Goal: Task Accomplishment & Management: Manage account settings

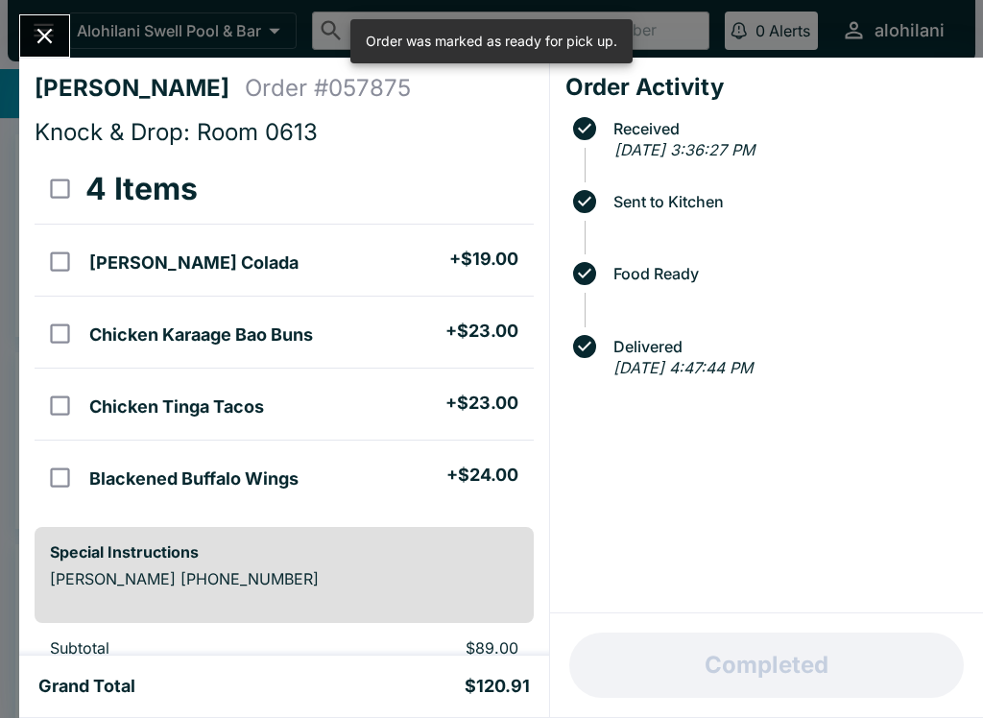
scroll to position [32, 0]
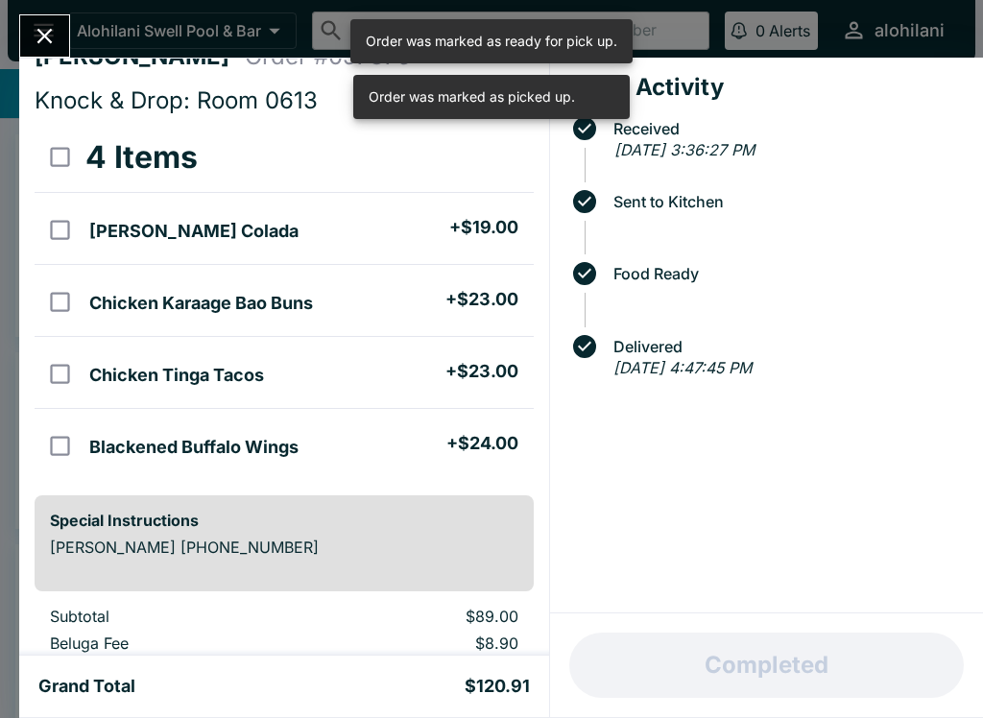
click at [43, 23] on icon "Close" at bounding box center [45, 36] width 26 height 26
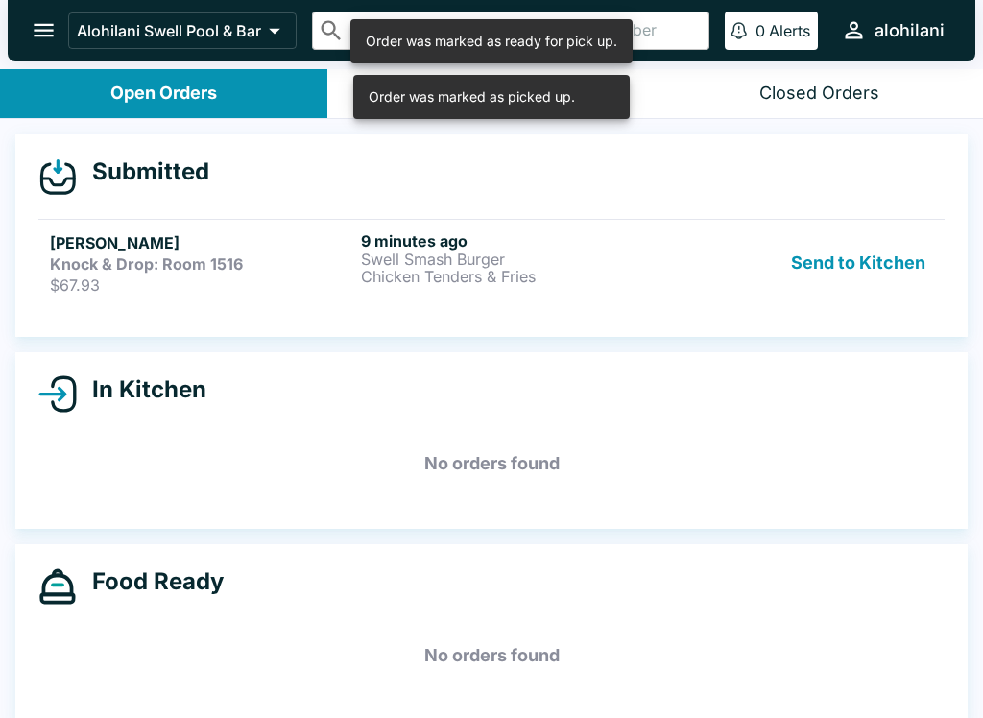
click at [547, 259] on p "Swell Smash Burger" at bounding box center [512, 258] width 303 height 17
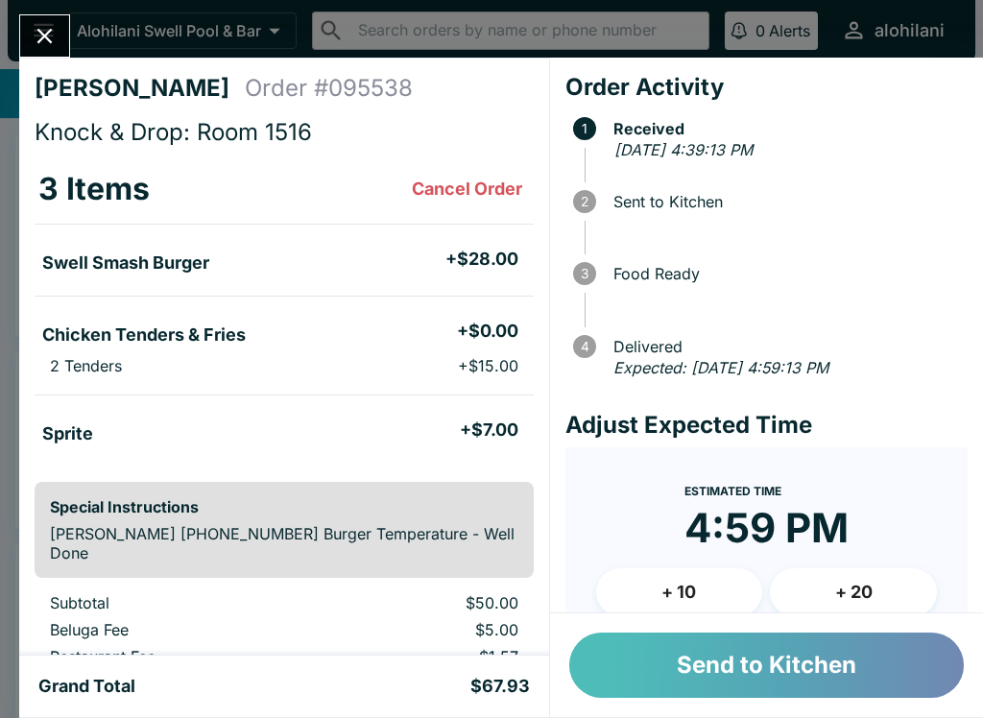
click at [771, 666] on button "Send to Kitchen" at bounding box center [766, 664] width 394 height 65
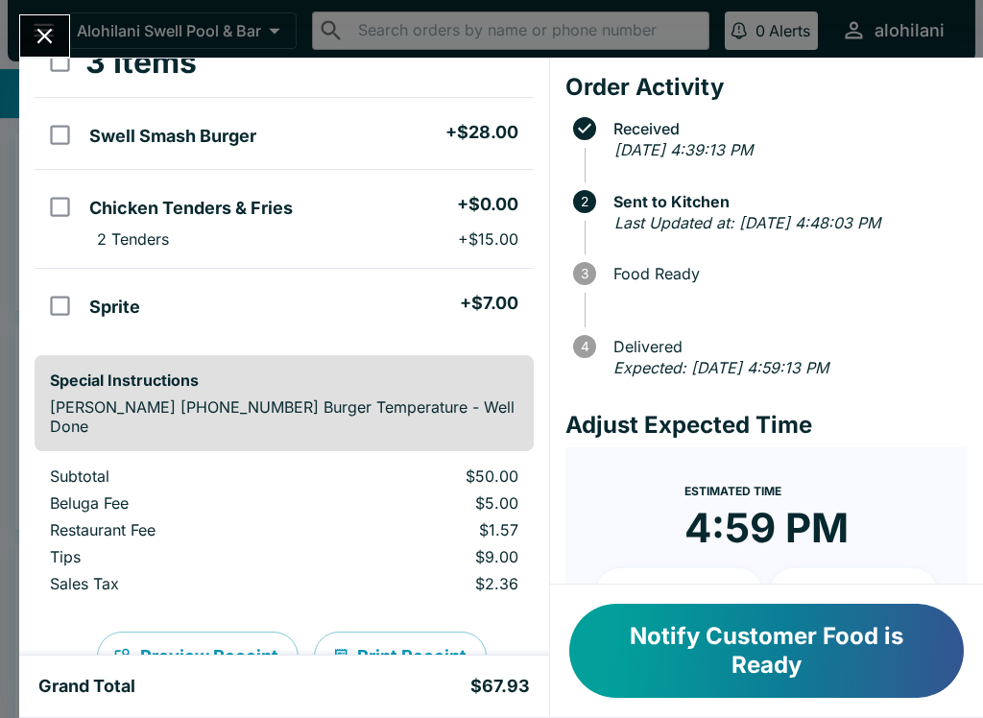
scroll to position [129, 0]
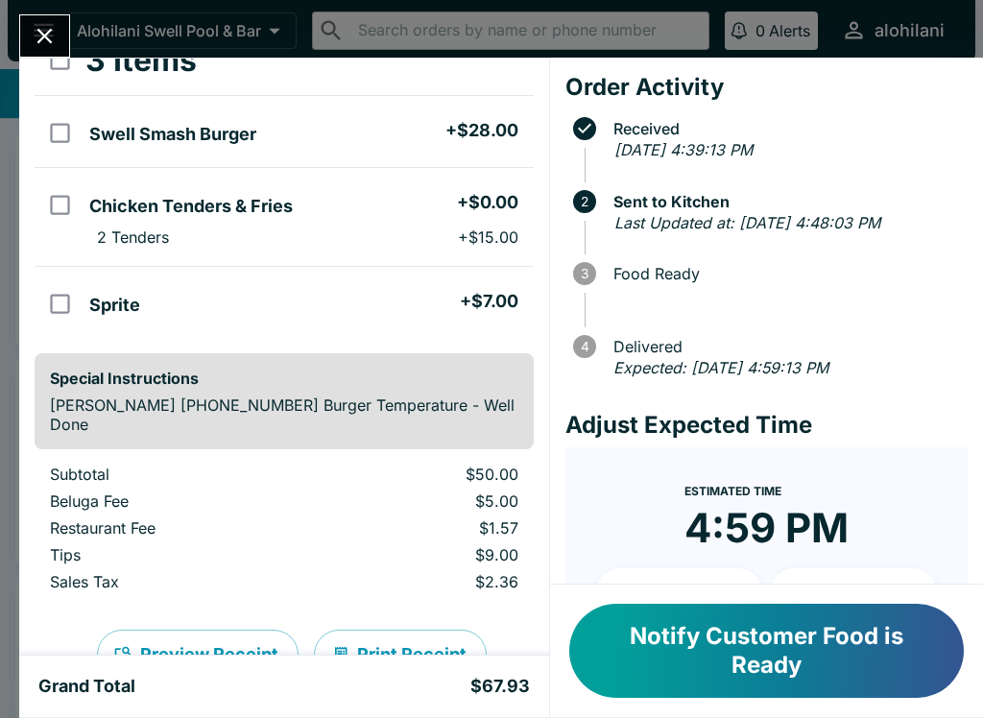
click at [47, 28] on icon "Close" at bounding box center [45, 36] width 26 height 26
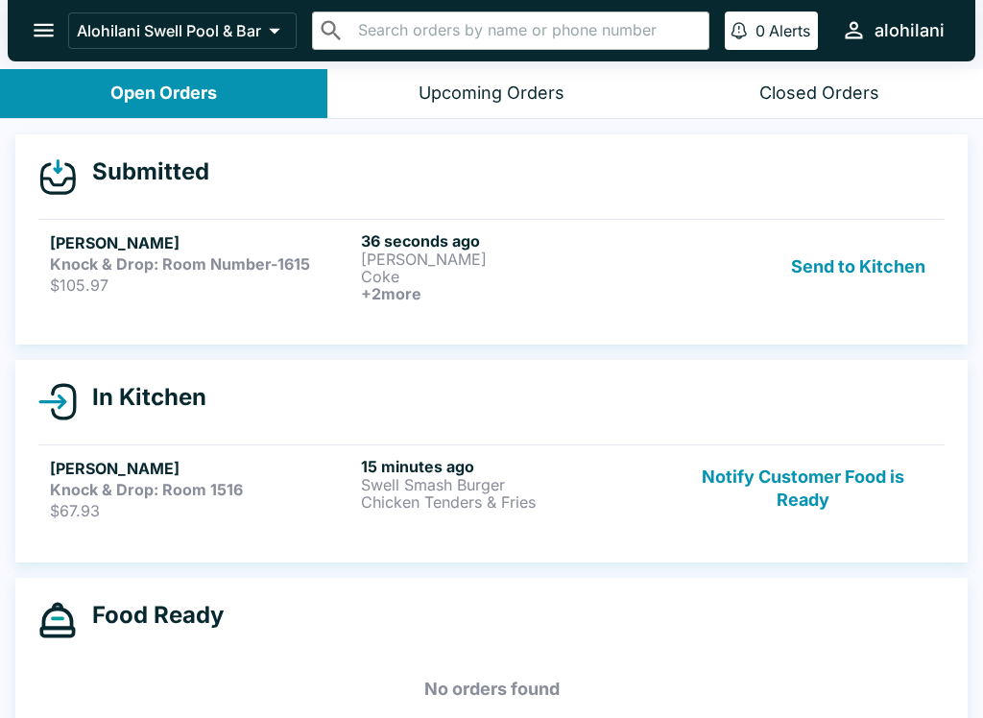
click at [431, 258] on p "[PERSON_NAME]" at bounding box center [512, 258] width 303 height 17
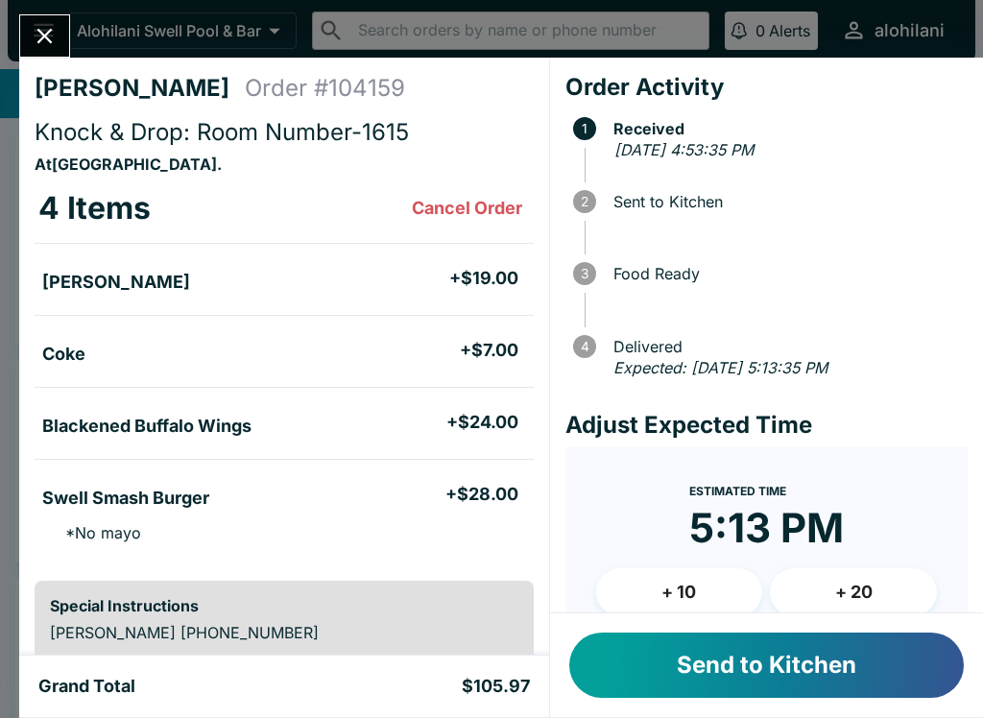
click at [872, 655] on button "Send to Kitchen" at bounding box center [766, 664] width 394 height 65
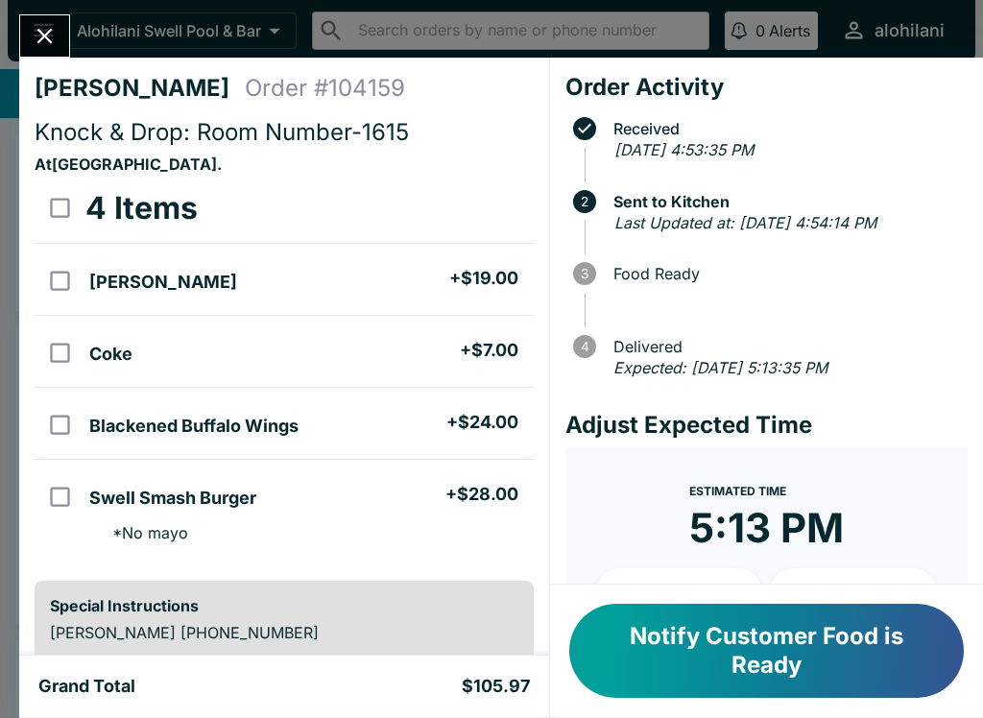
click at [62, 45] on button "Close" at bounding box center [44, 35] width 49 height 41
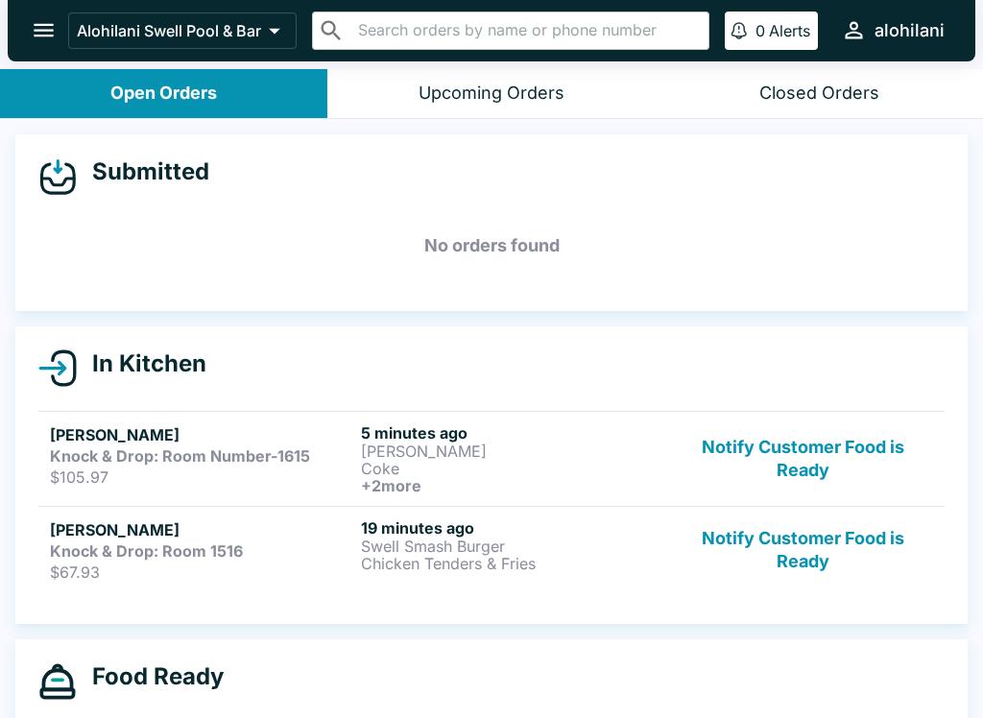
click at [316, 557] on div "Knock & Drop: Room 1516" at bounding box center [201, 550] width 303 height 19
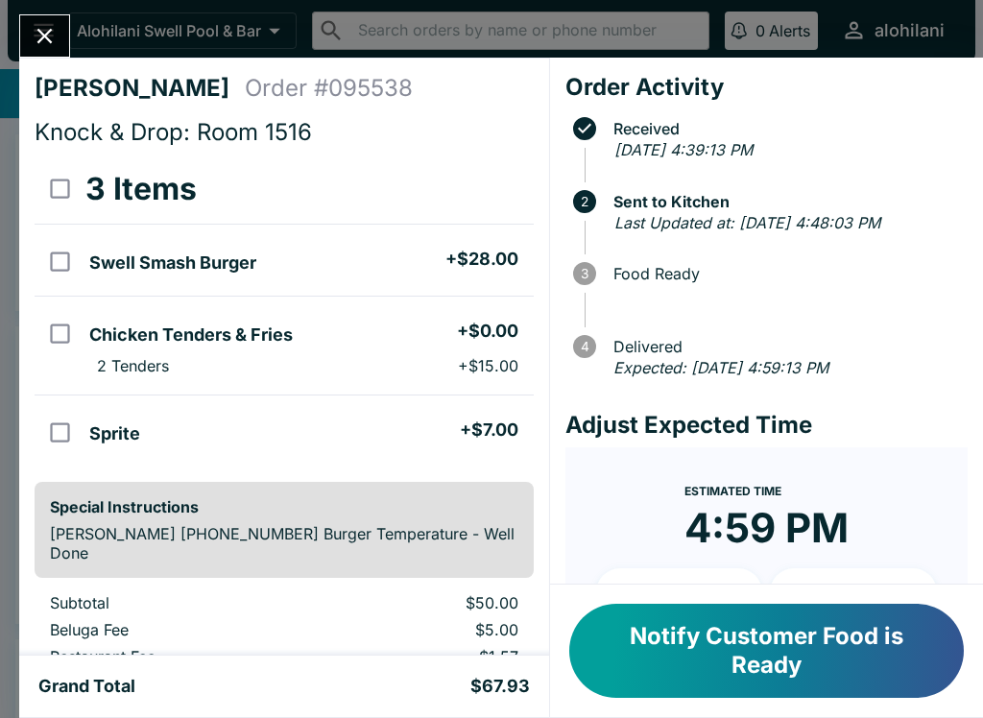
click at [56, 49] on icon "Close" at bounding box center [45, 36] width 26 height 26
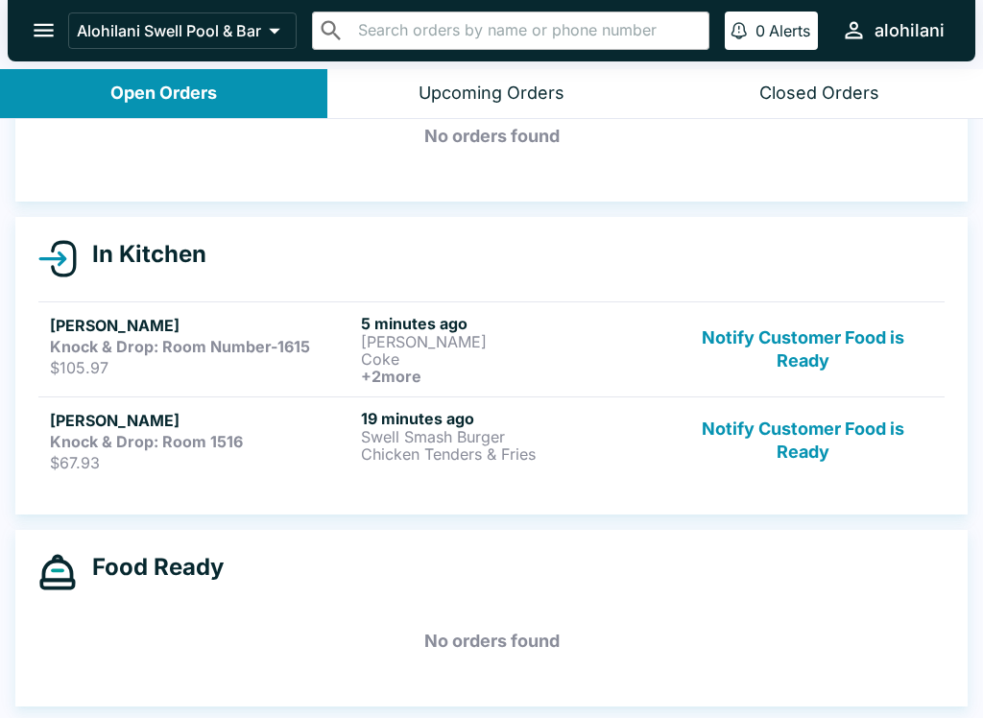
scroll to position [109, 0]
click at [819, 95] on div "Closed Orders" at bounding box center [819, 94] width 120 height 22
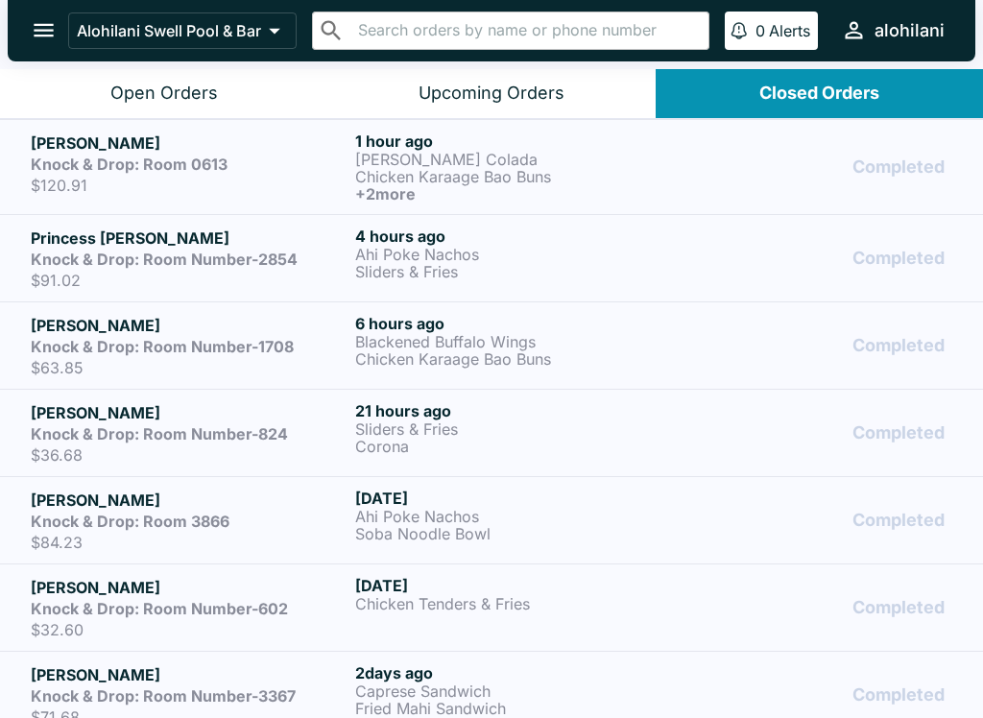
click at [571, 165] on p "[PERSON_NAME] Colada" at bounding box center [513, 159] width 317 height 17
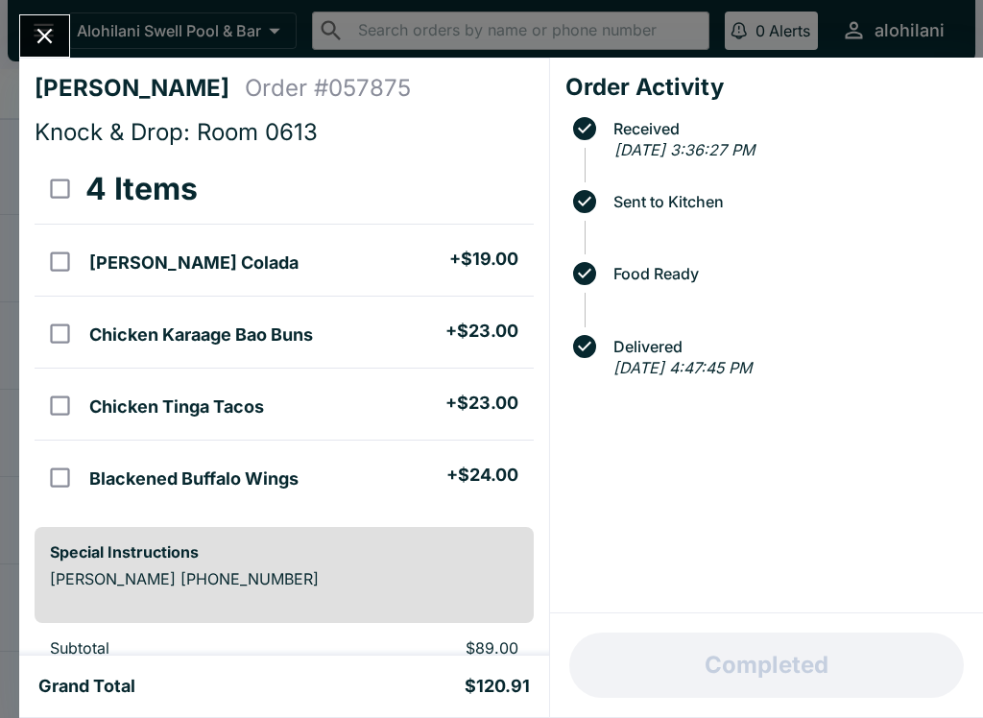
click at [60, 31] on button "Close" at bounding box center [44, 35] width 49 height 41
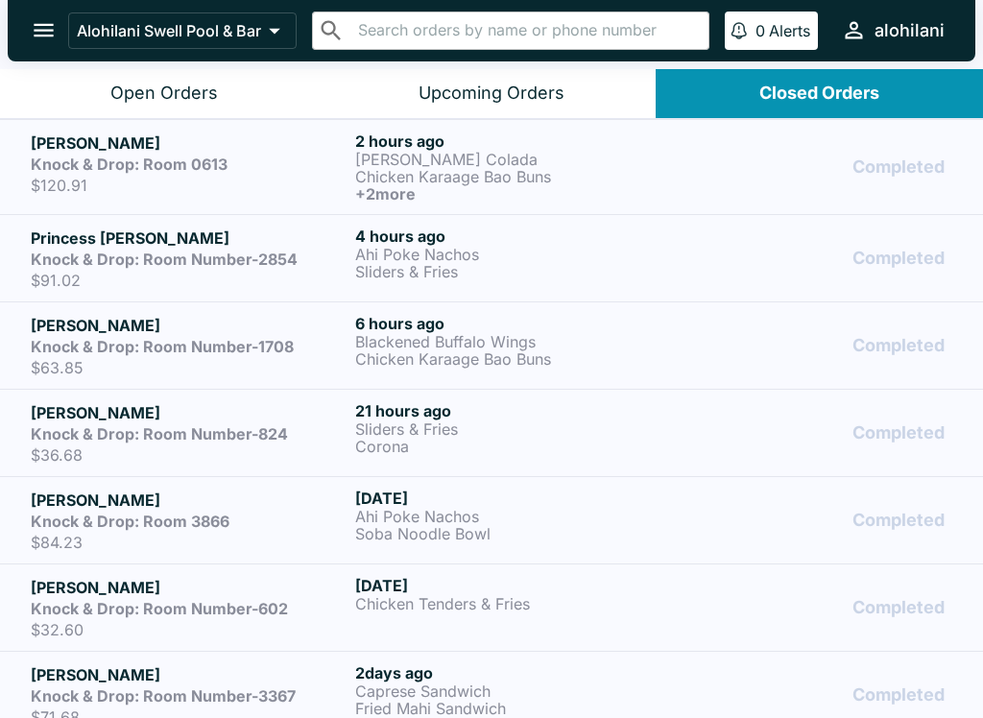
click at [544, 90] on div "Upcoming Orders" at bounding box center [491, 94] width 146 height 22
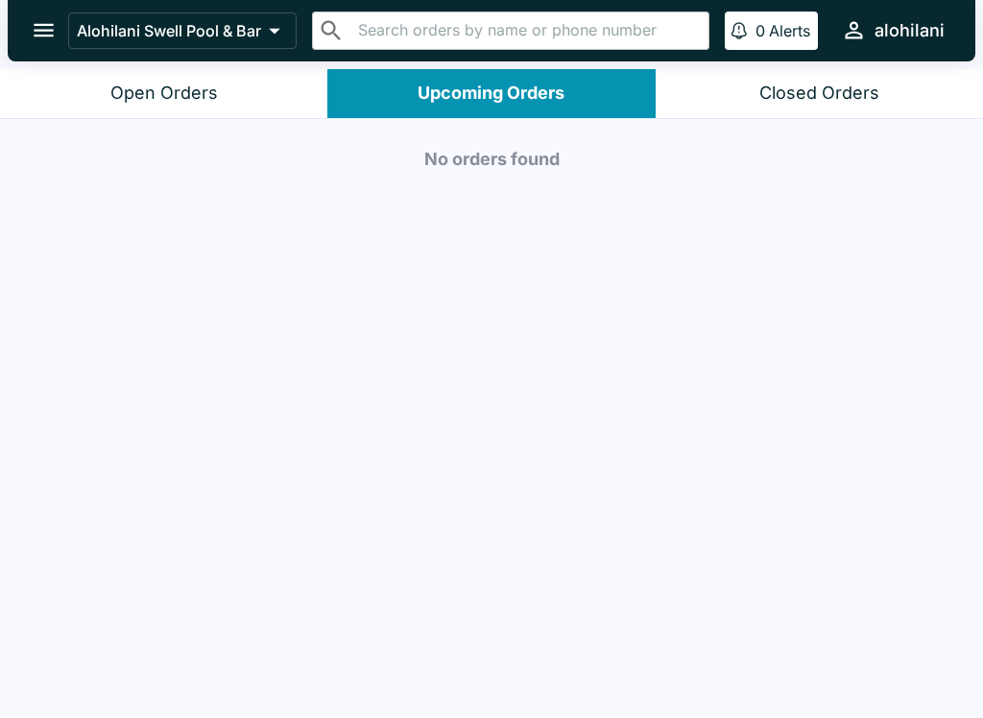
click at [153, 83] on div "Open Orders" at bounding box center [163, 94] width 107 height 22
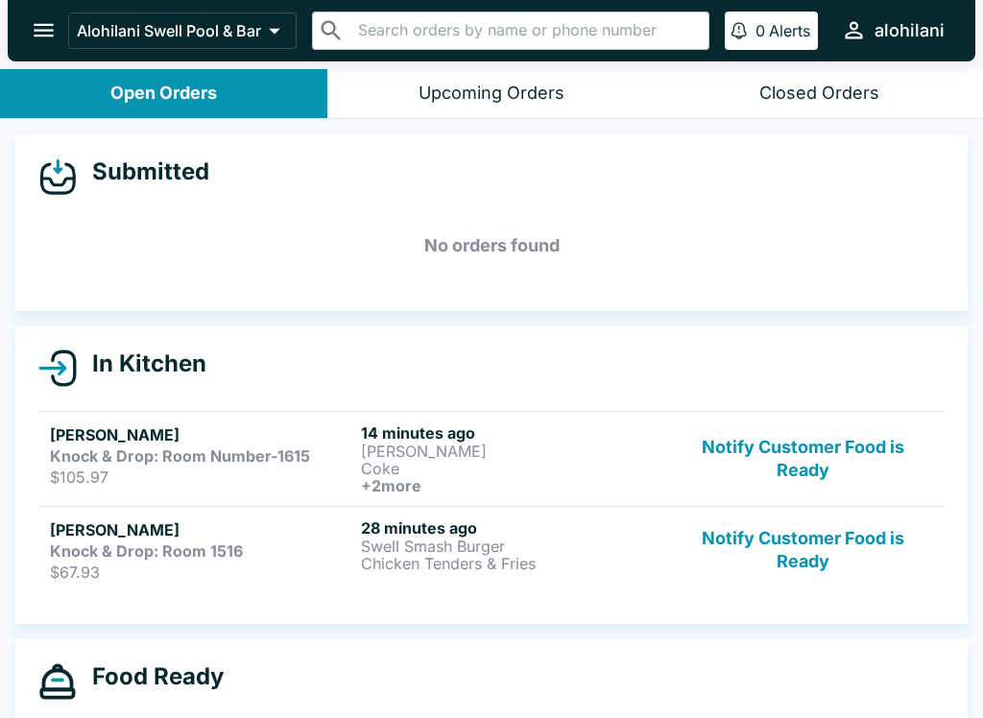
click at [441, 541] on p "Swell Smash Burger" at bounding box center [512, 545] width 303 height 17
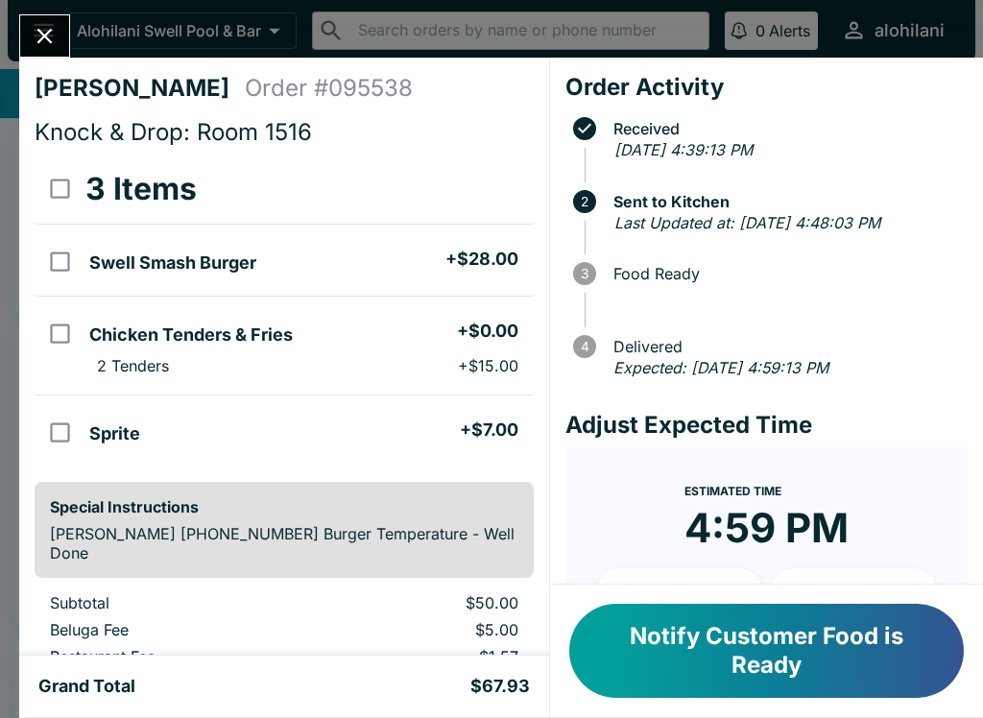
click at [56, 20] on button "Close" at bounding box center [44, 35] width 49 height 41
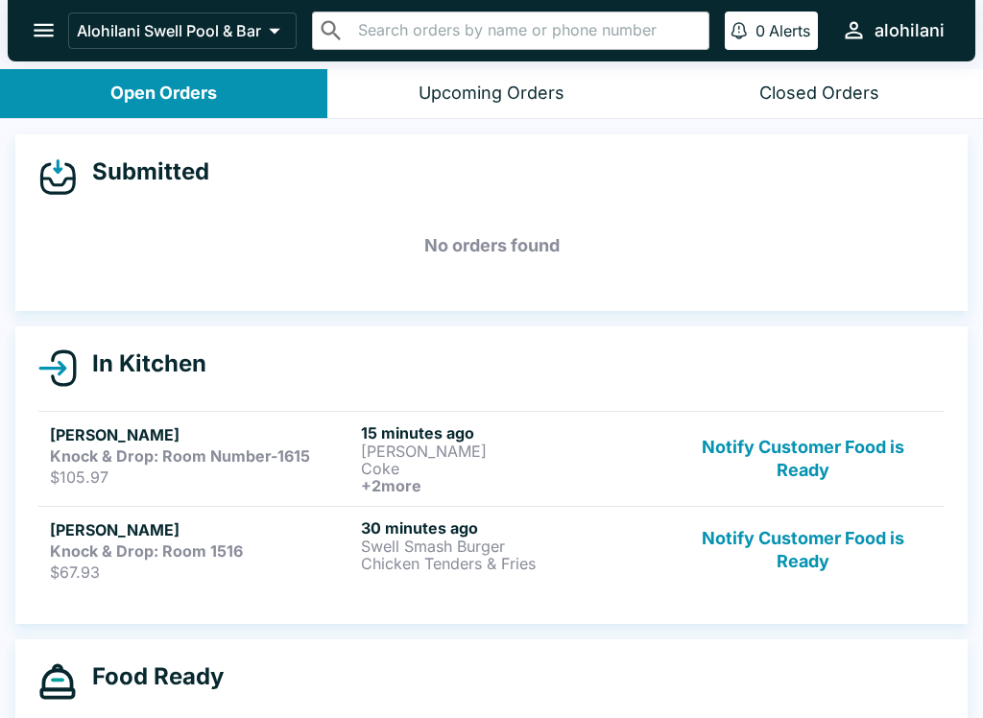
click at [471, 455] on p "[PERSON_NAME]" at bounding box center [512, 450] width 303 height 17
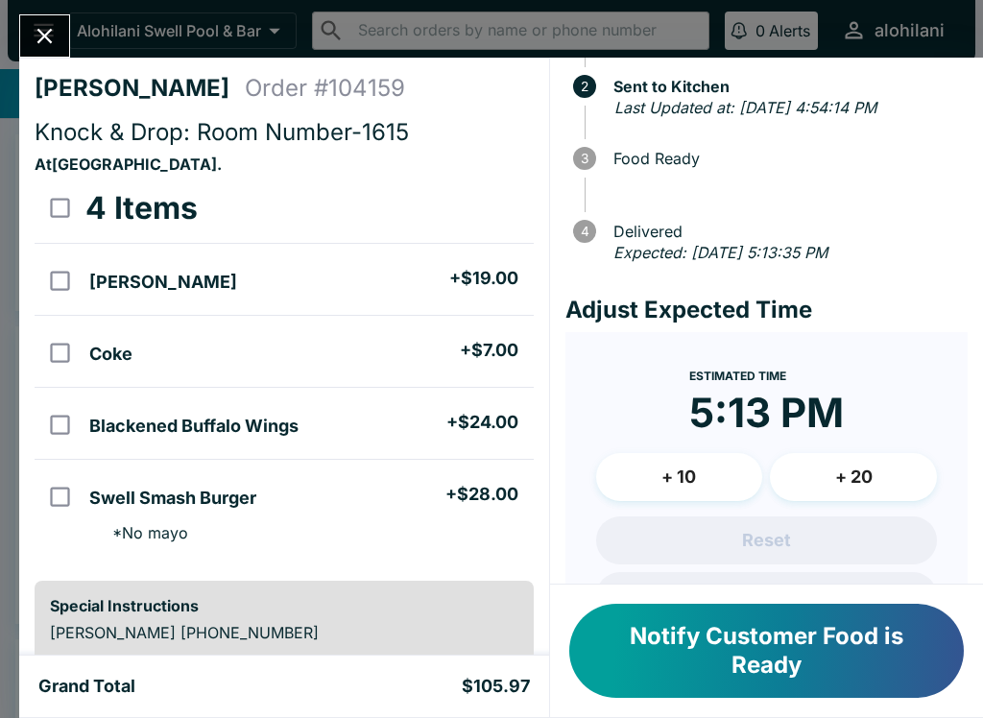
scroll to position [165, 0]
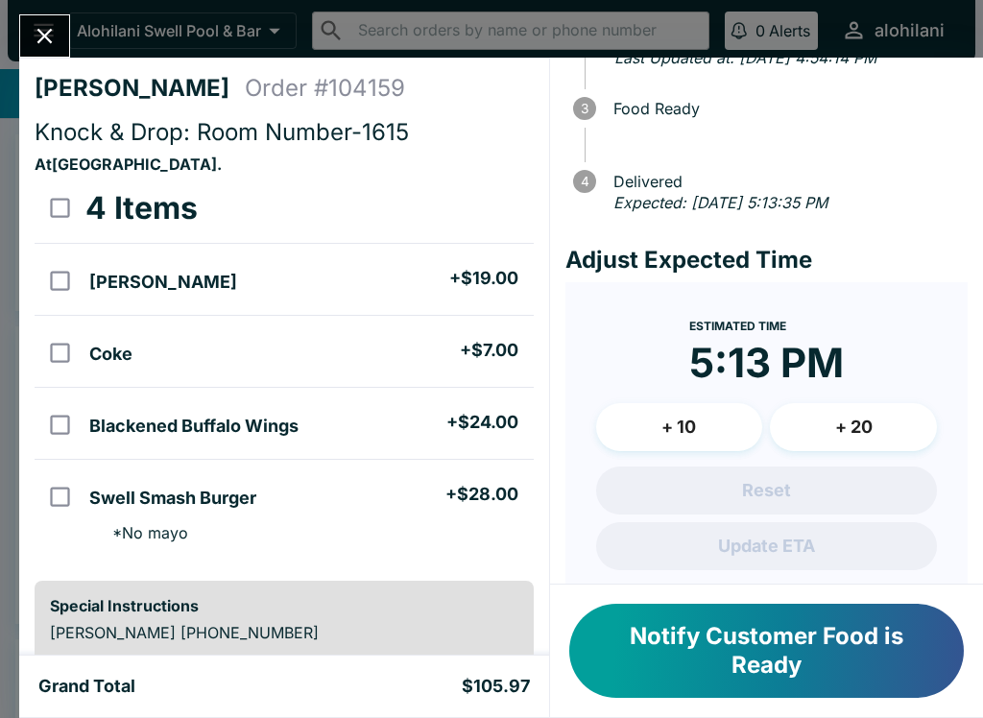
click at [853, 426] on button "+ 20" at bounding box center [853, 427] width 167 height 48
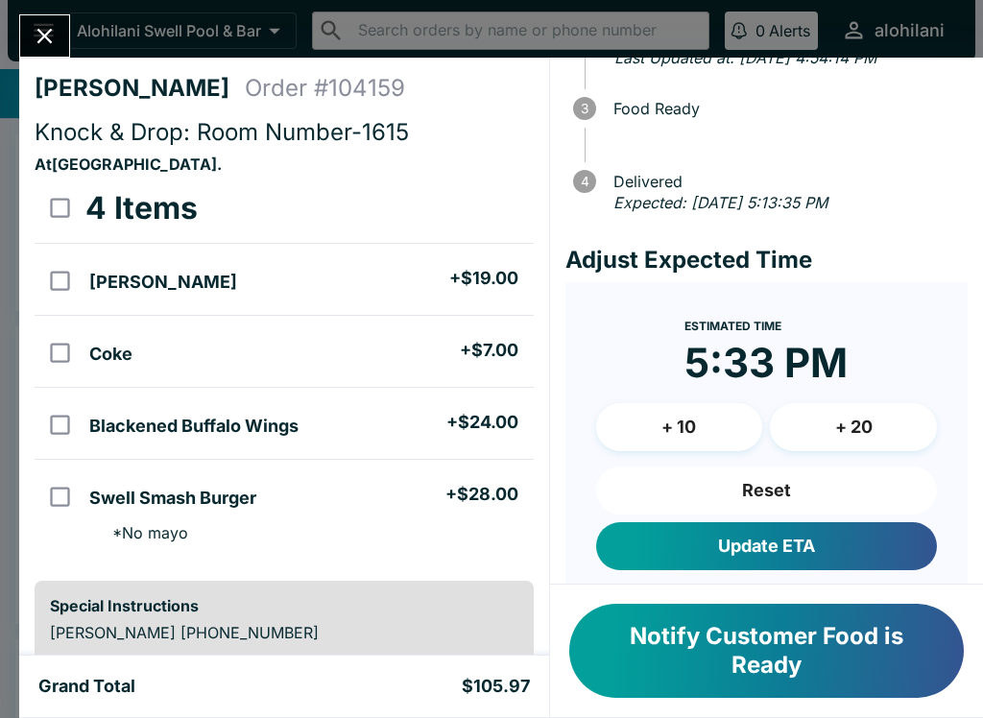
click at [868, 417] on button "+ 20" at bounding box center [853, 427] width 167 height 48
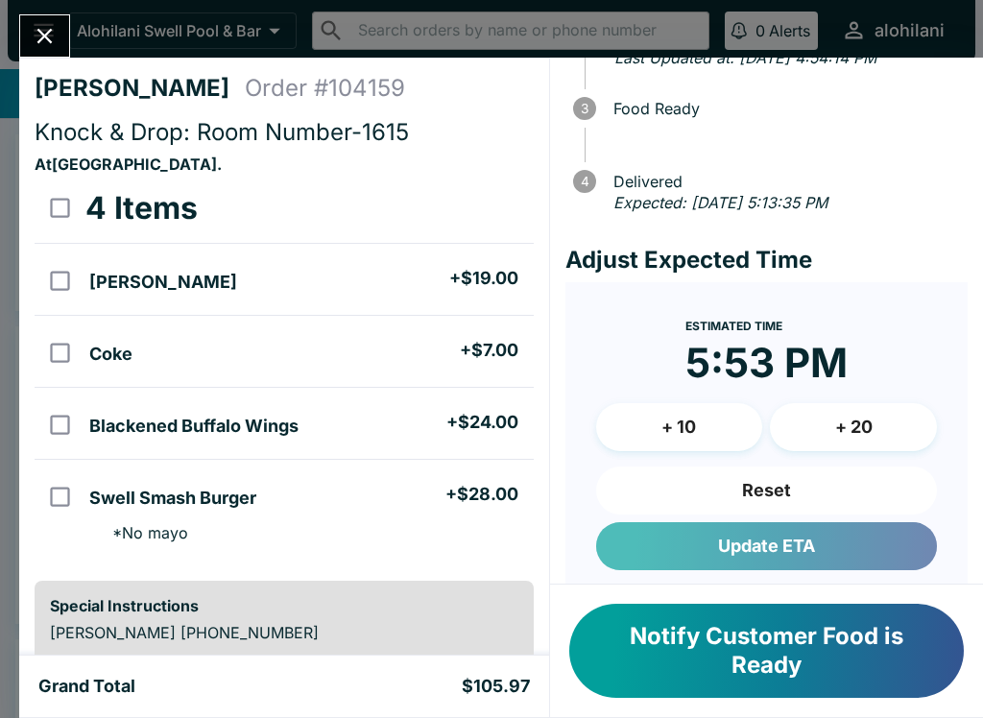
click at [833, 538] on button "Update ETA" at bounding box center [766, 546] width 341 height 48
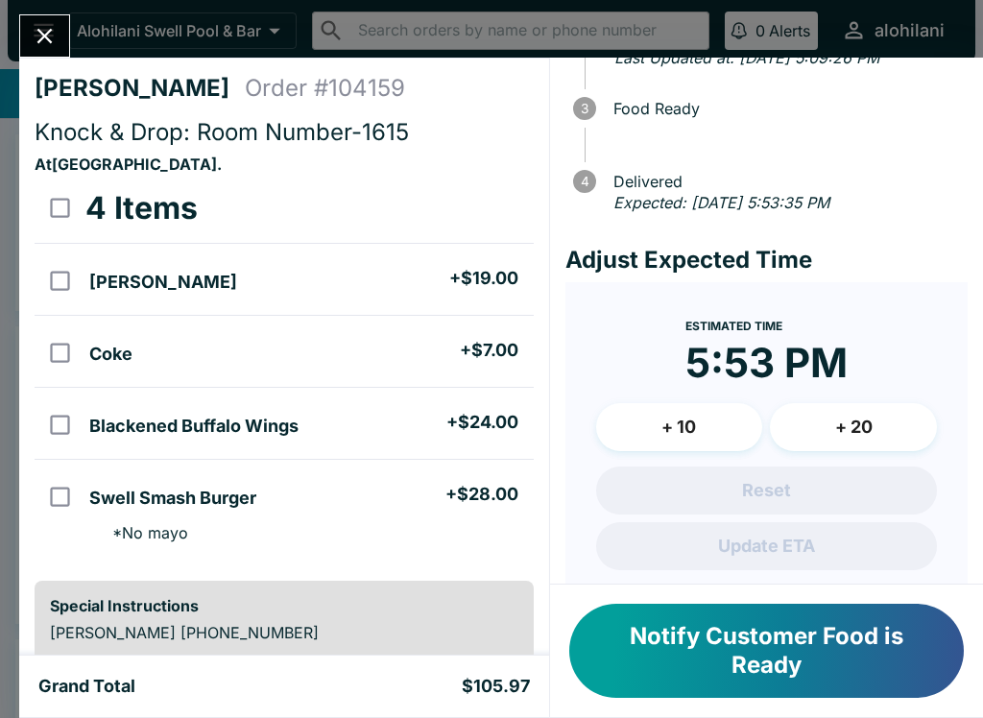
click at [48, 35] on icon "Close" at bounding box center [44, 36] width 15 height 15
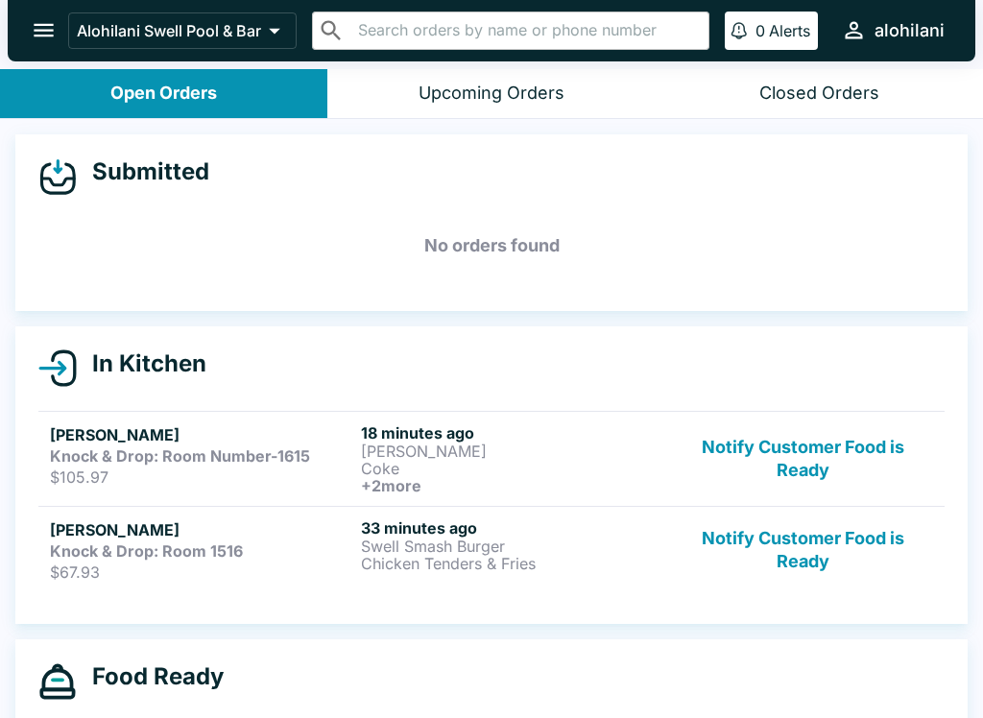
click at [800, 83] on div "Closed Orders" at bounding box center [819, 94] width 120 height 22
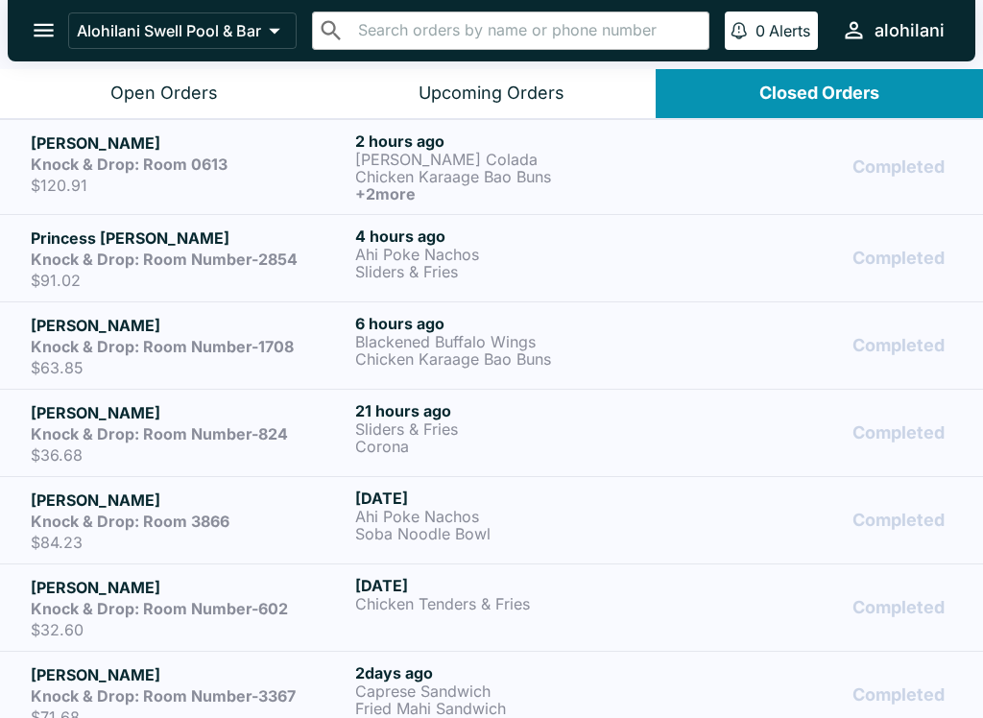
click at [577, 340] on p "Blackened Buffalo Wings" at bounding box center [513, 341] width 317 height 17
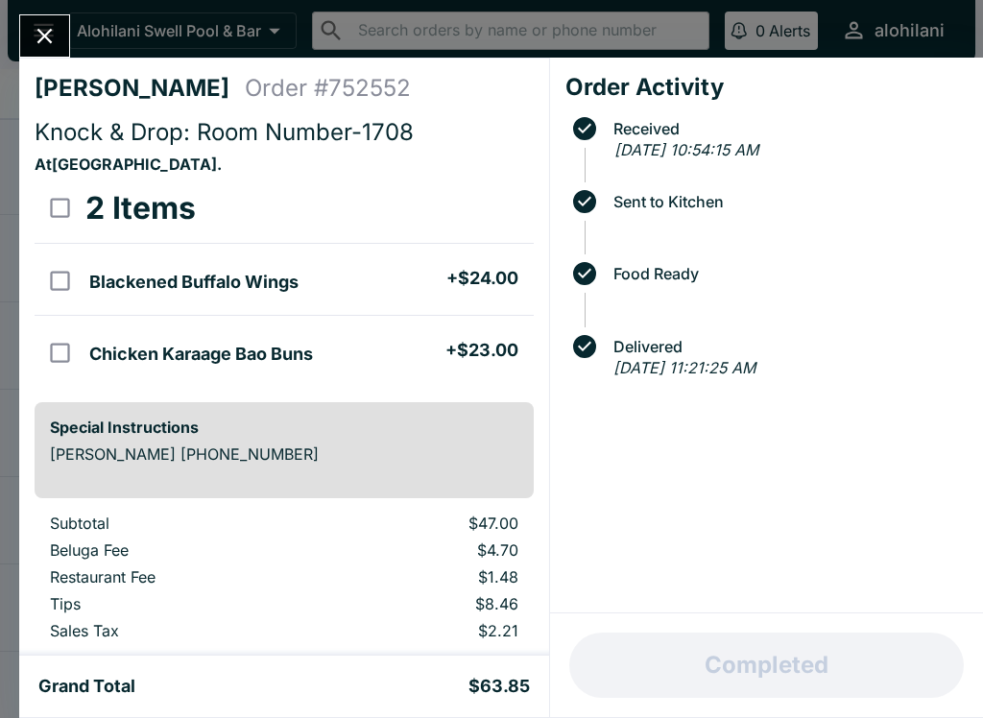
click at [35, 28] on icon "Close" at bounding box center [45, 36] width 26 height 26
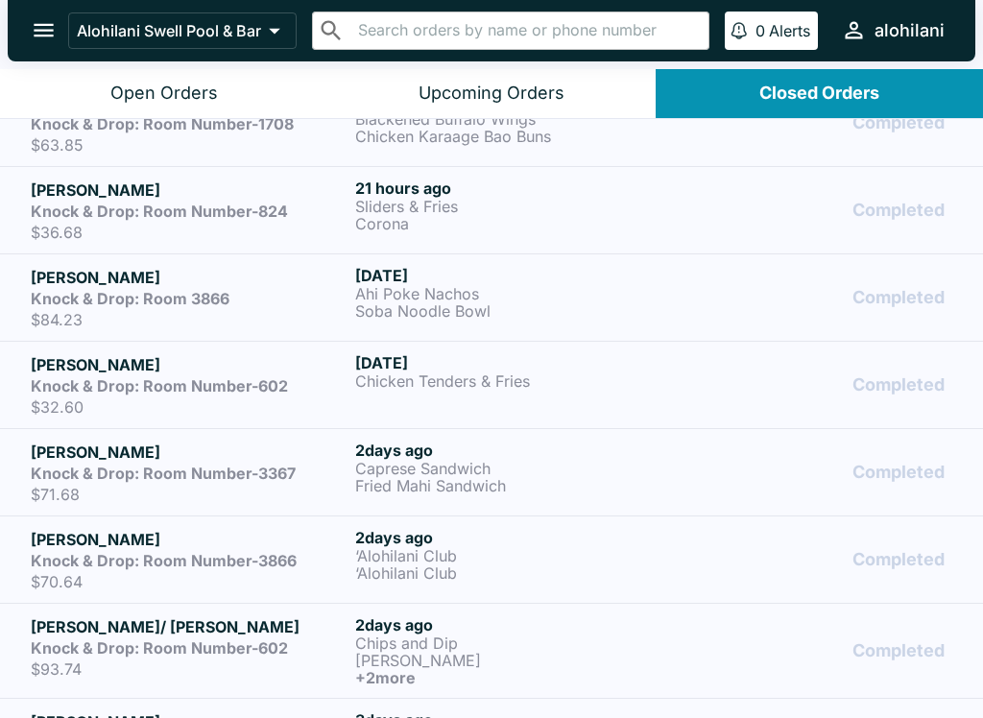
scroll to position [223, 0]
click at [529, 79] on button "Upcoming Orders" at bounding box center [490, 93] width 327 height 49
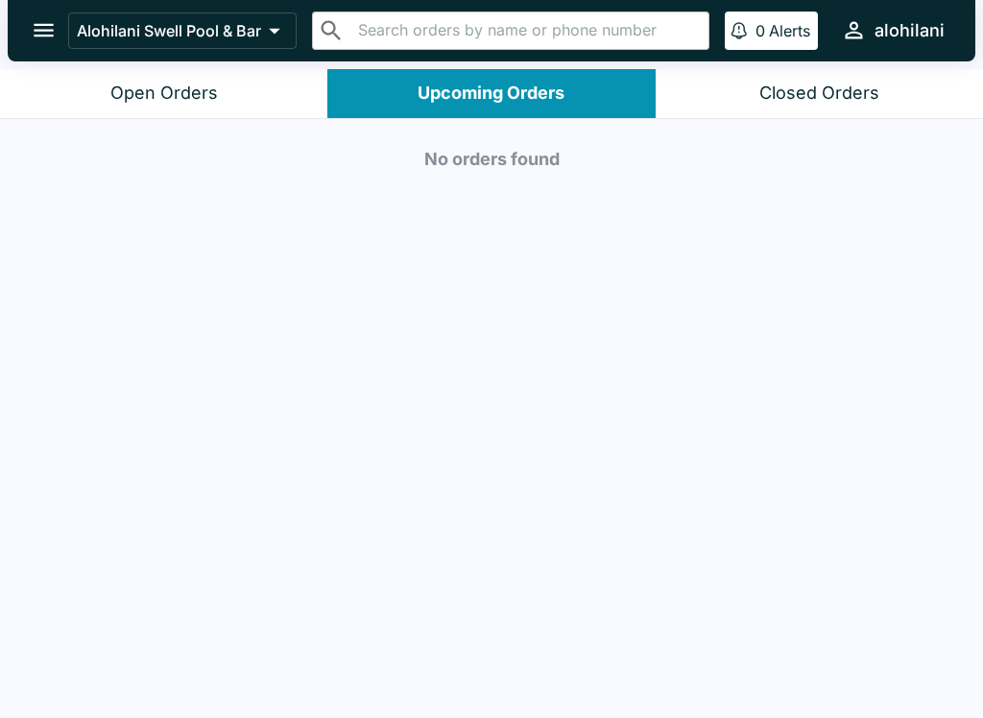
click at [225, 90] on button "Open Orders" at bounding box center [163, 93] width 327 height 49
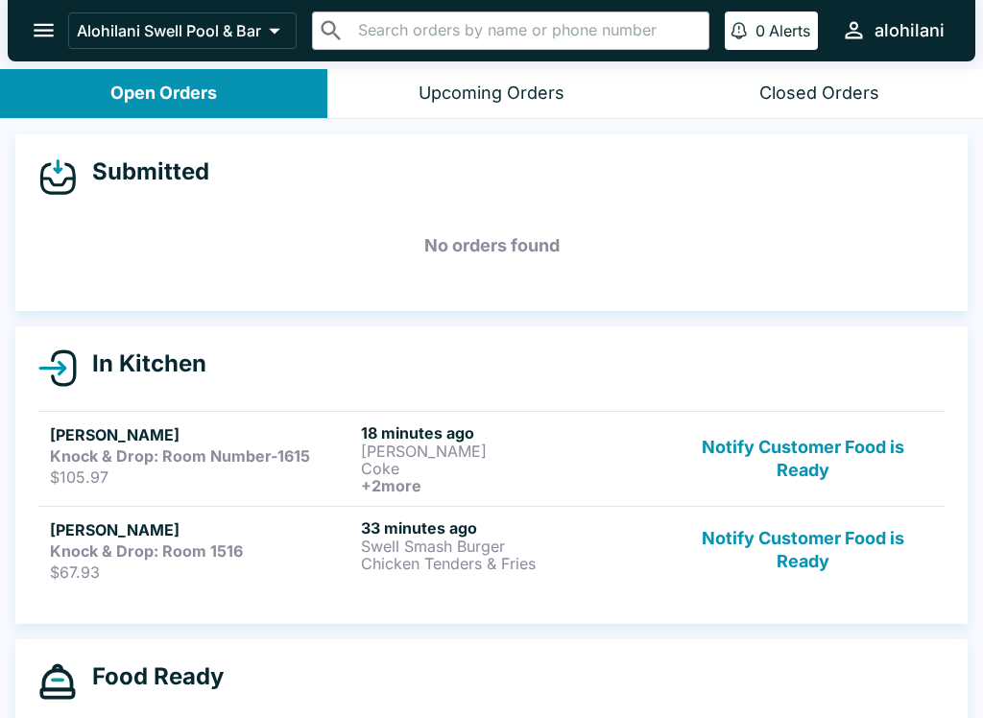
click at [824, 101] on div "Closed Orders" at bounding box center [819, 94] width 120 height 22
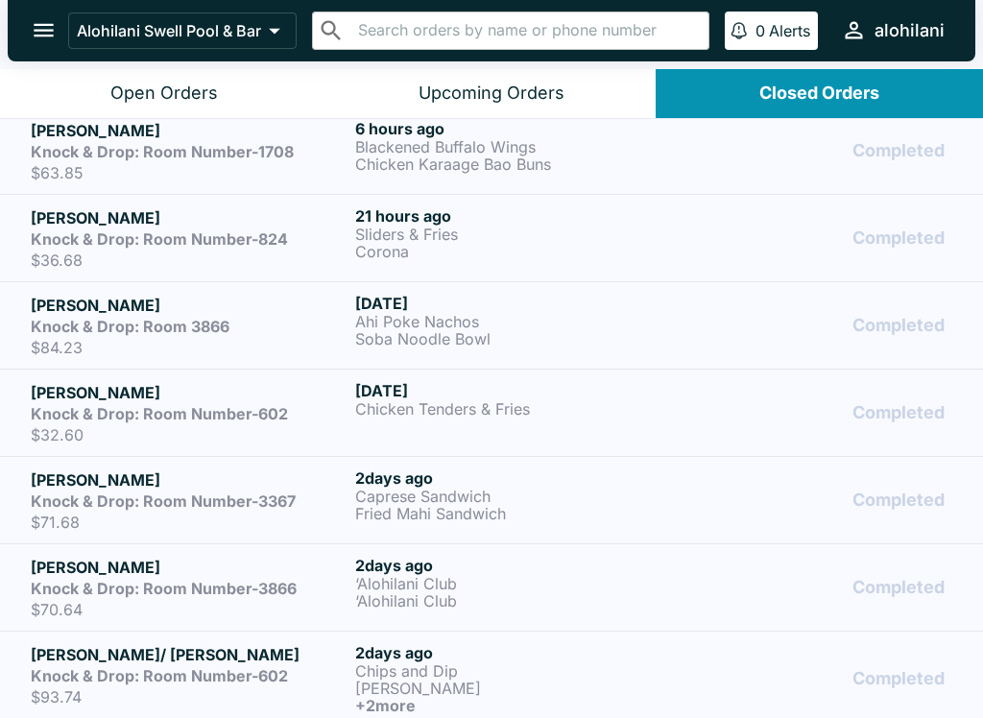
scroll to position [208, 0]
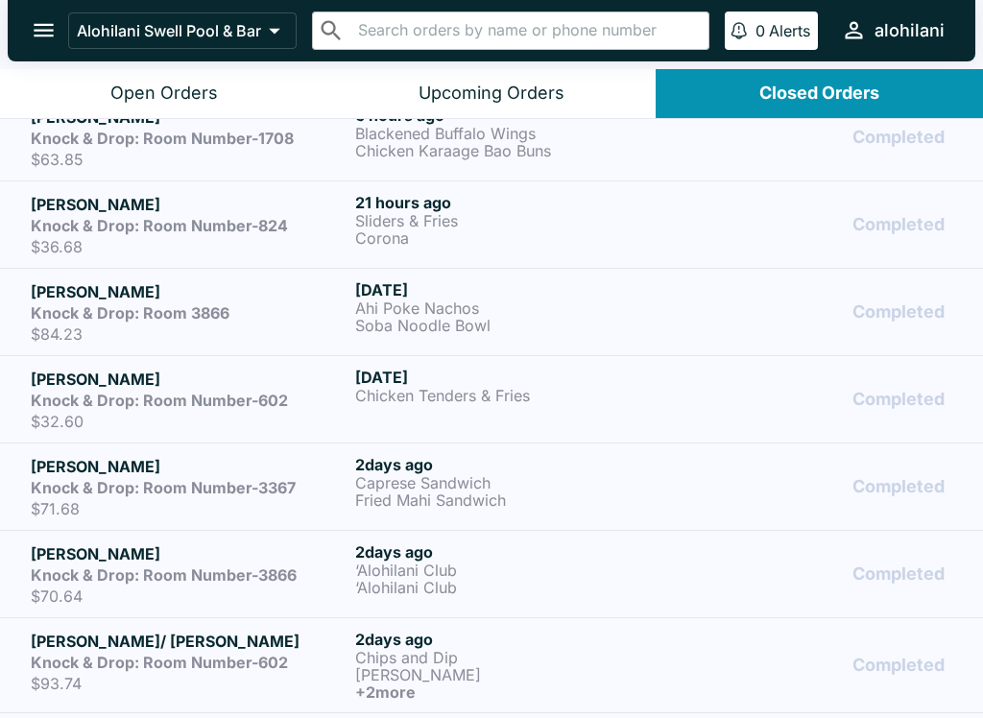
click at [199, 98] on div "Open Orders" at bounding box center [163, 94] width 107 height 22
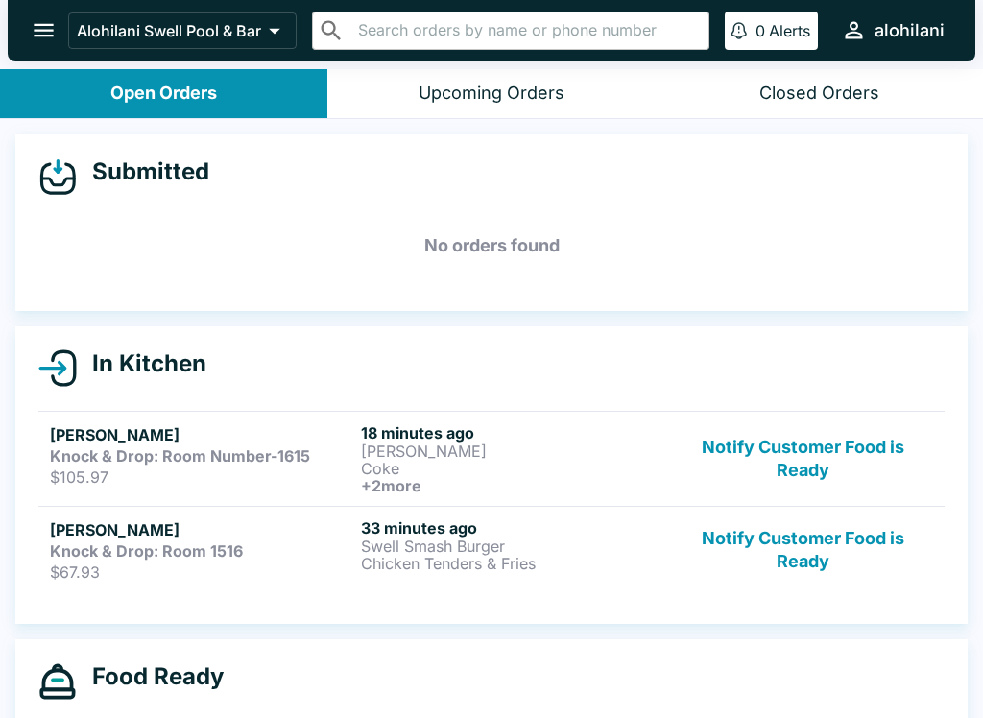
click at [817, 100] on div "Closed Orders" at bounding box center [819, 94] width 120 height 22
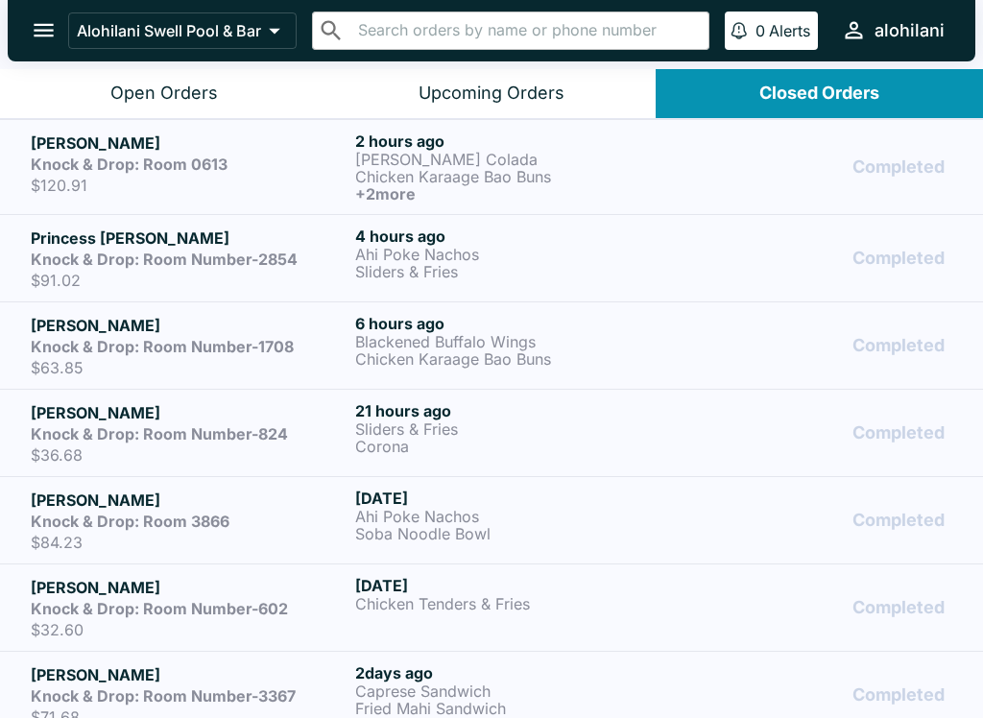
click at [625, 358] on p "Chicken Karaage Bao Buns" at bounding box center [513, 358] width 317 height 17
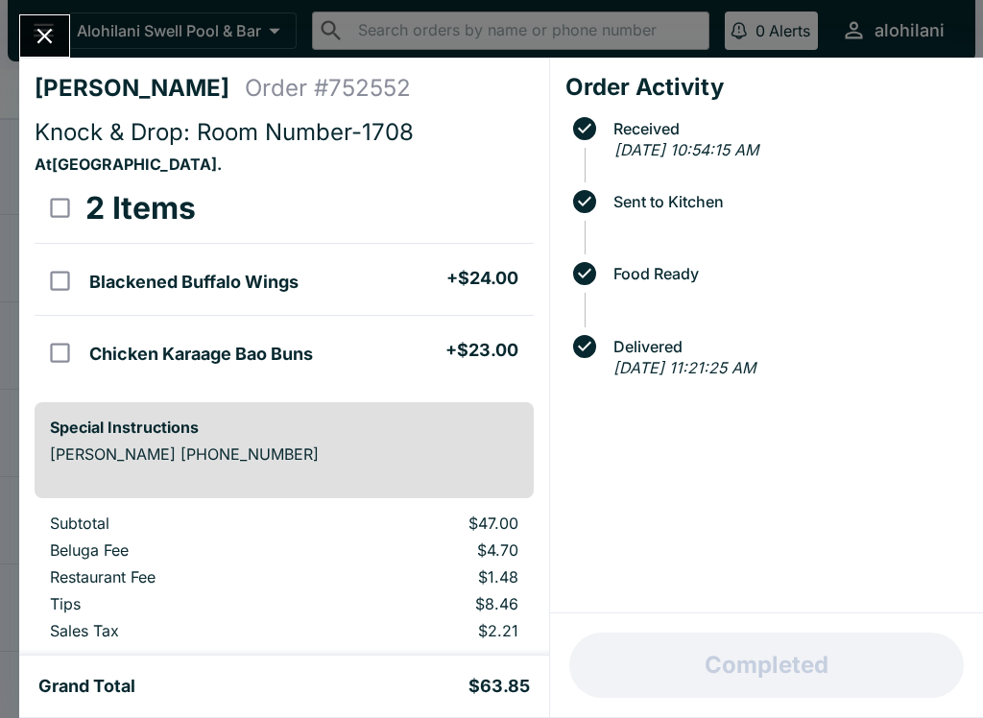
click at [51, 34] on icon "Close" at bounding box center [45, 36] width 26 height 26
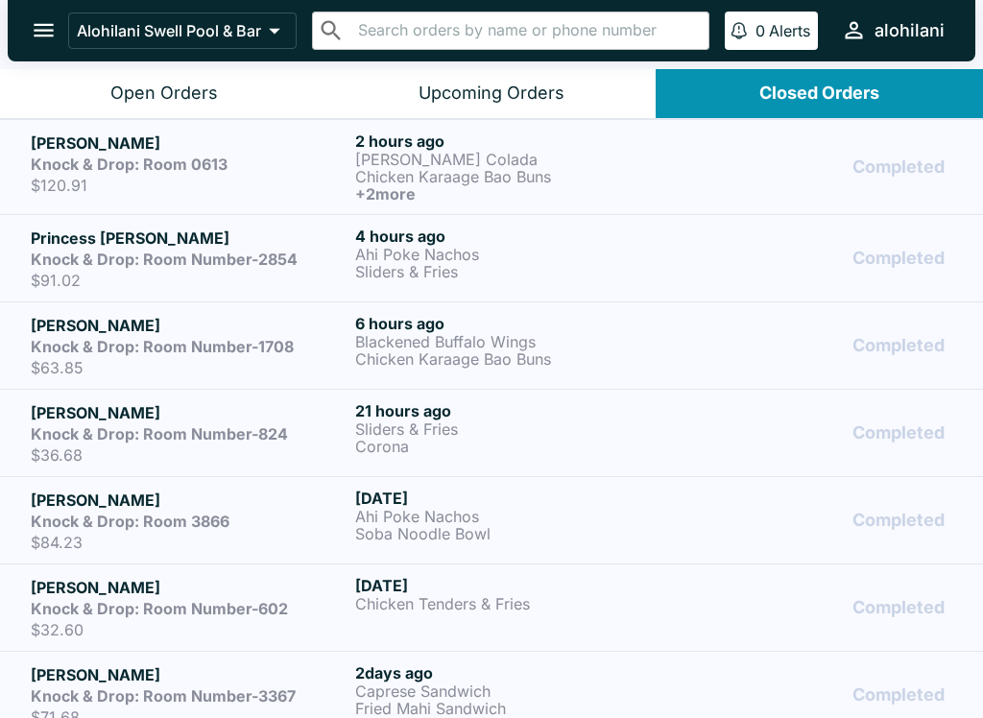
click at [542, 251] on p "Ahi Poke Nachos" at bounding box center [513, 254] width 317 height 17
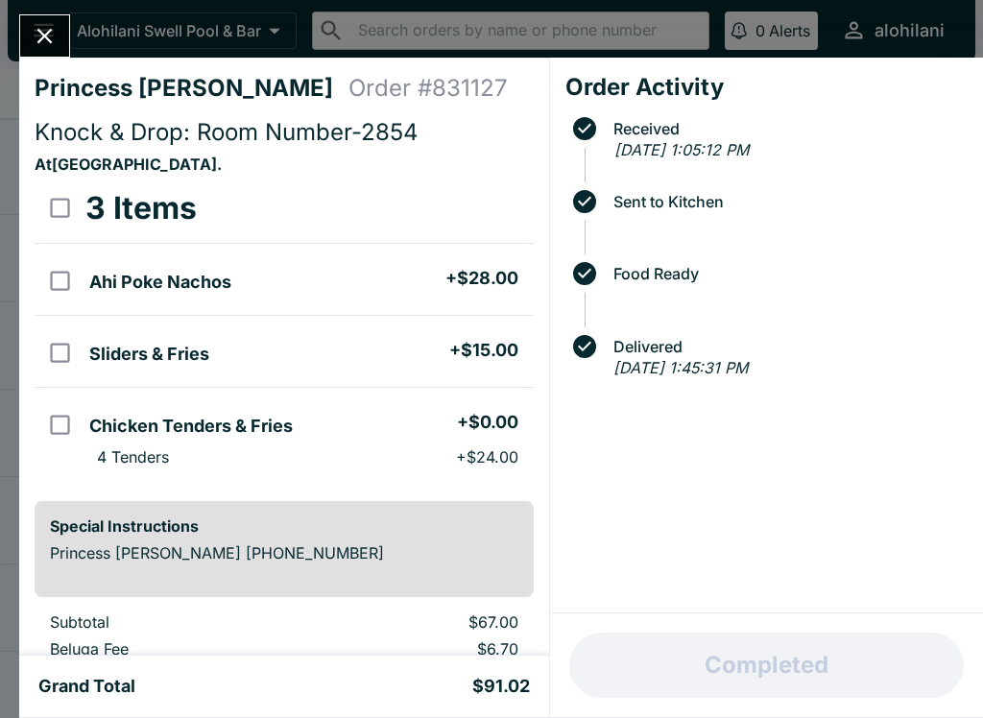
click at [37, 27] on icon "Close" at bounding box center [45, 36] width 26 height 26
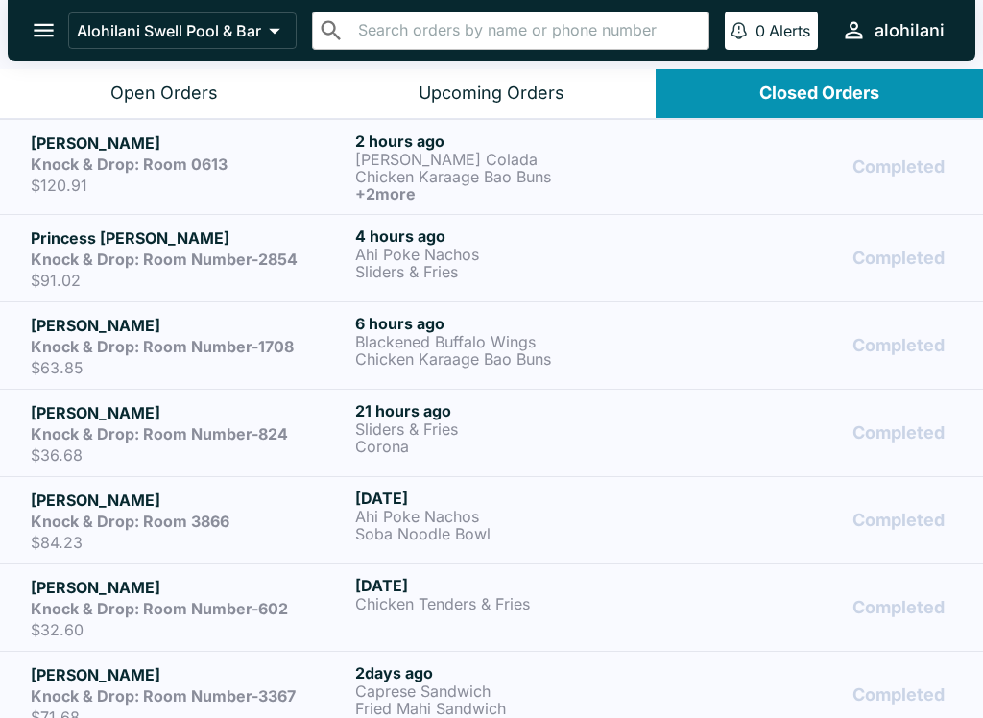
click at [569, 179] on p "Chicken Karaage Bao Buns" at bounding box center [513, 176] width 317 height 17
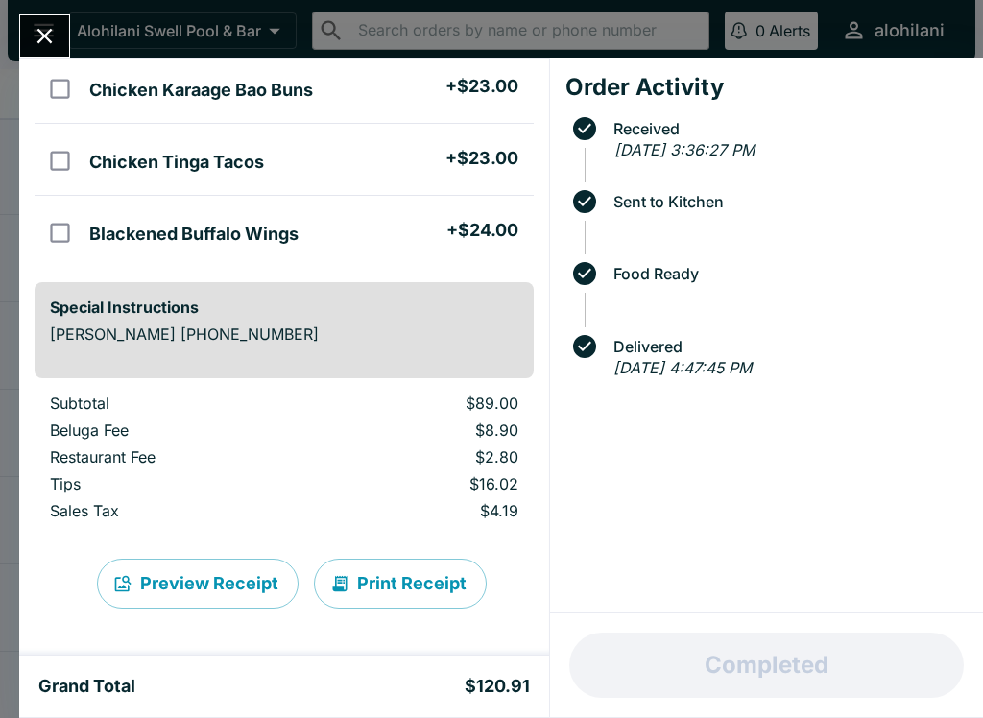
scroll to position [245, 0]
click at [49, 30] on icon "Close" at bounding box center [45, 36] width 26 height 26
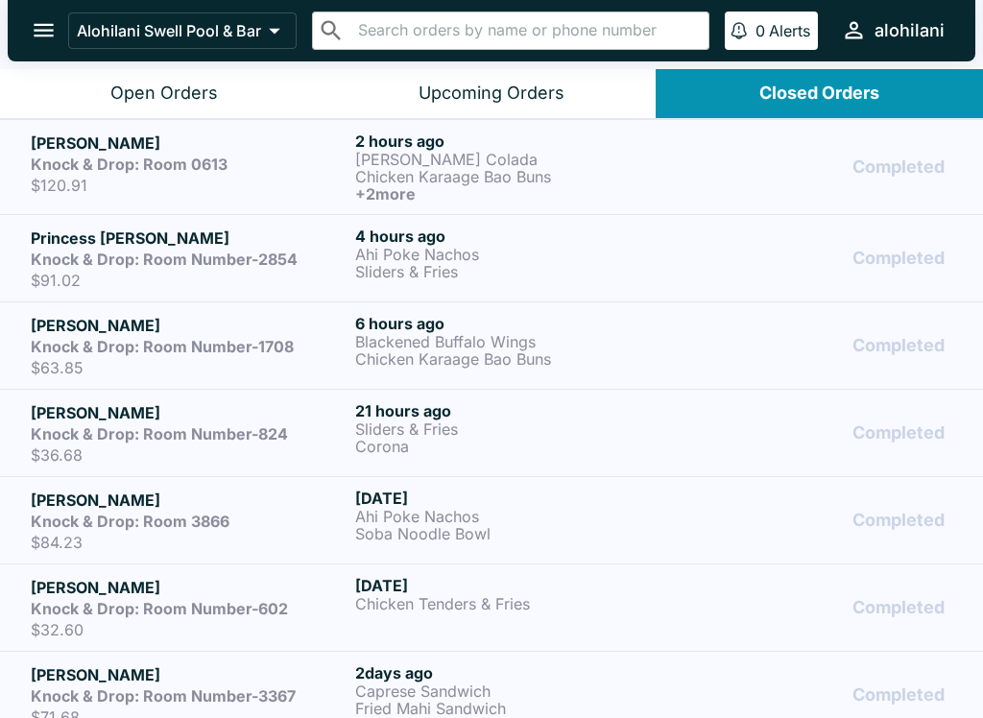
click at [146, 88] on div "Open Orders" at bounding box center [163, 94] width 107 height 22
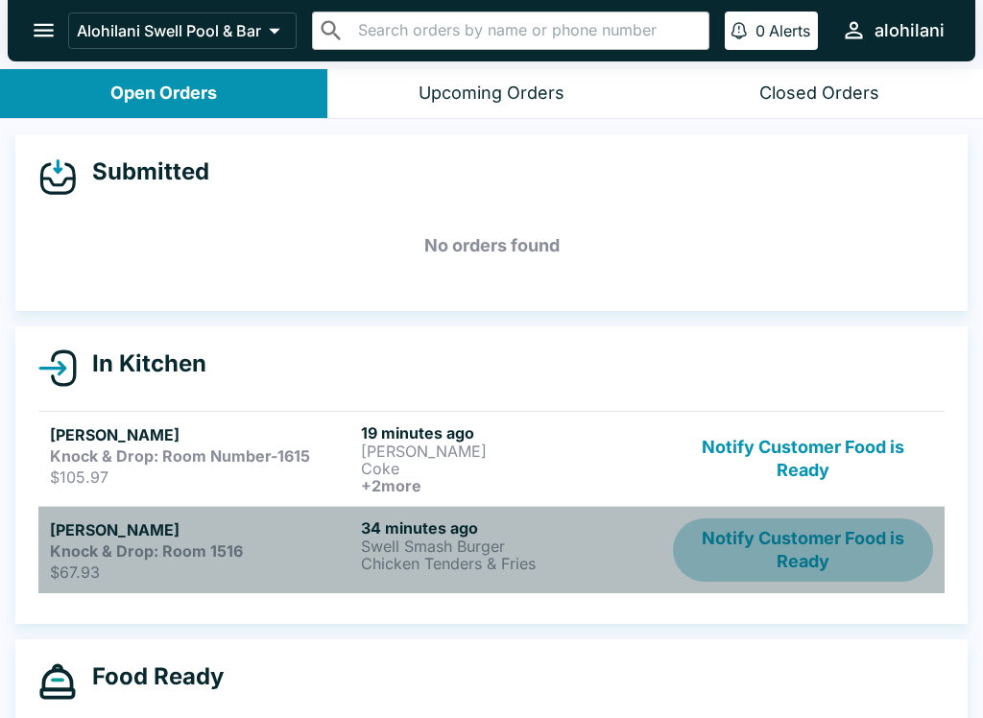
click at [826, 556] on button "Notify Customer Food is Ready" at bounding box center [803, 549] width 260 height 63
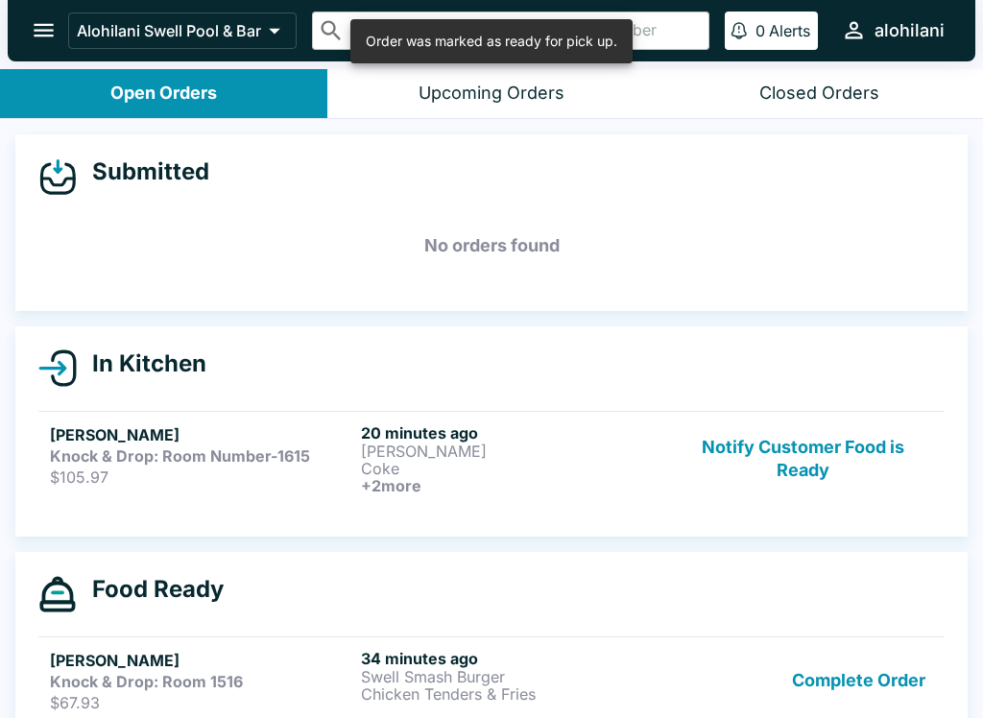
click at [854, 678] on button "Complete Order" at bounding box center [858, 680] width 149 height 63
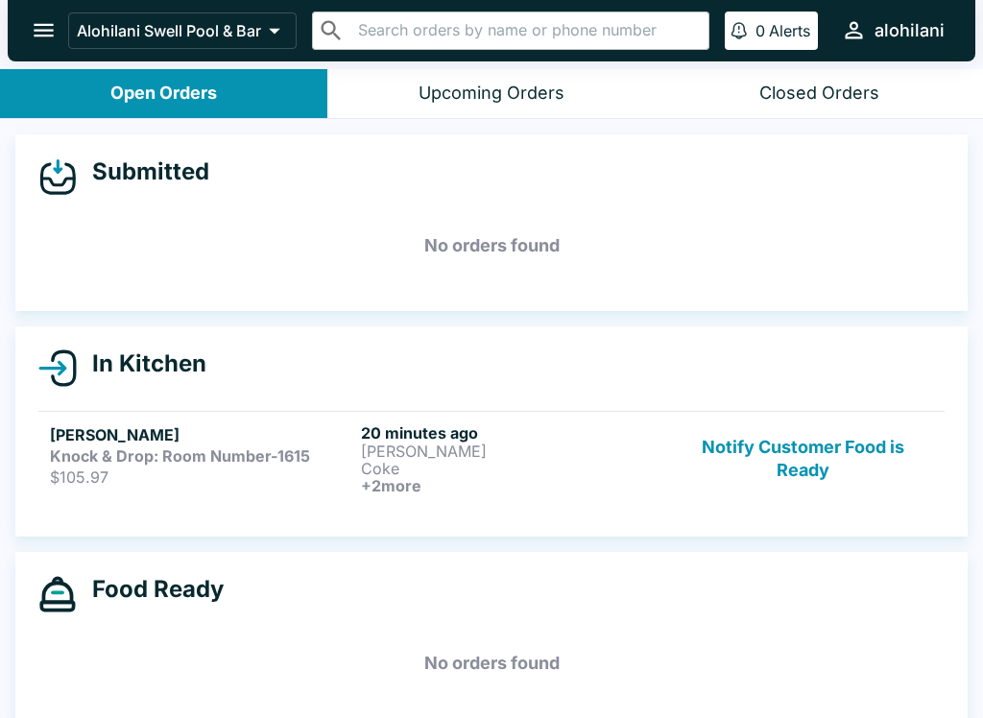
click at [818, 83] on div "Closed Orders" at bounding box center [819, 94] width 120 height 22
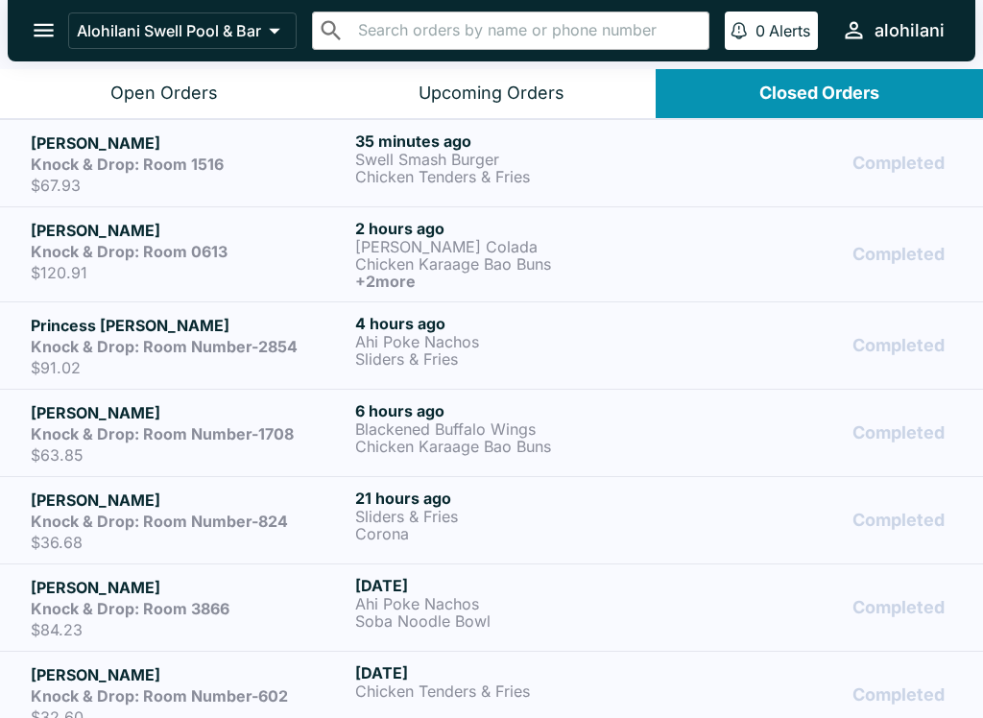
click at [514, 248] on p "[PERSON_NAME] Colada" at bounding box center [513, 246] width 317 height 17
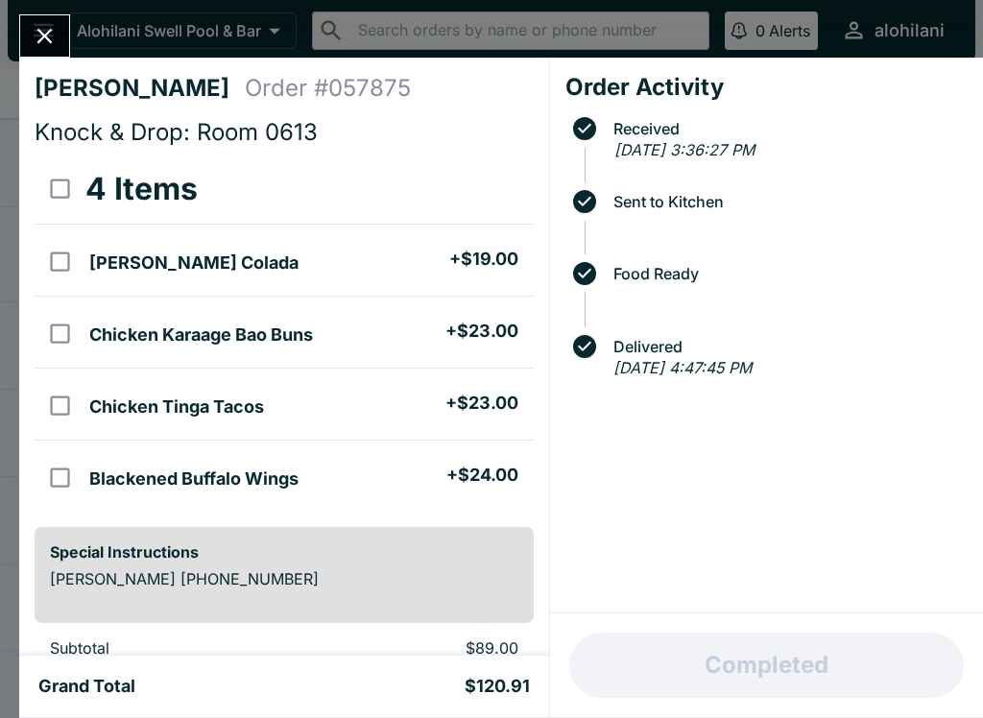
click at [54, 20] on button "Close" at bounding box center [44, 35] width 49 height 41
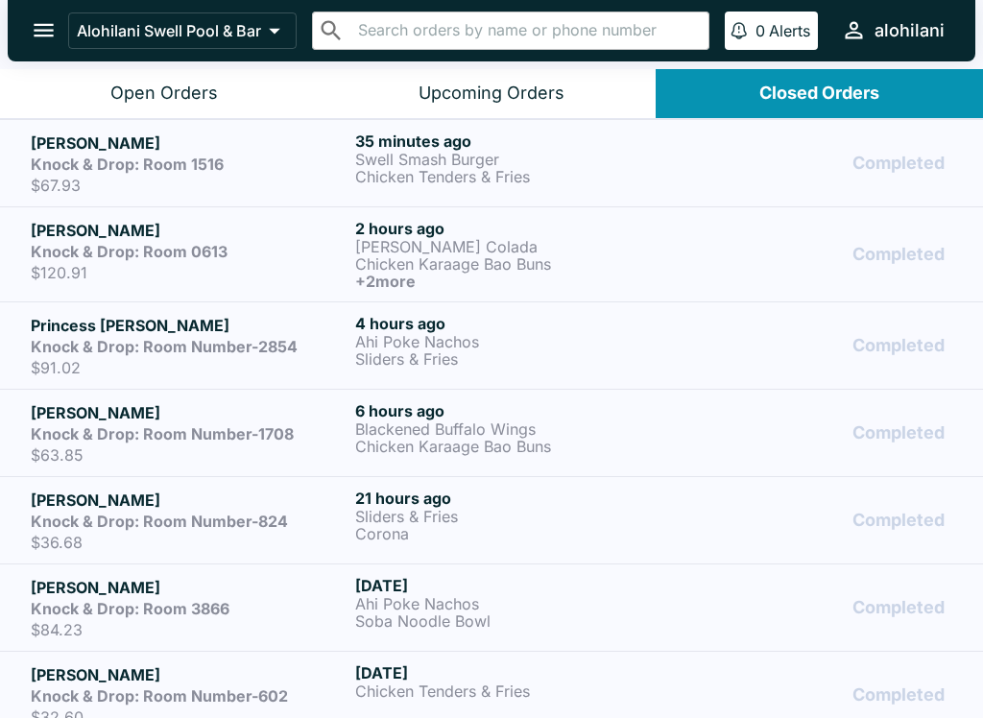
click at [132, 80] on button "Open Orders" at bounding box center [163, 93] width 327 height 49
